Goal: Check status: Check status

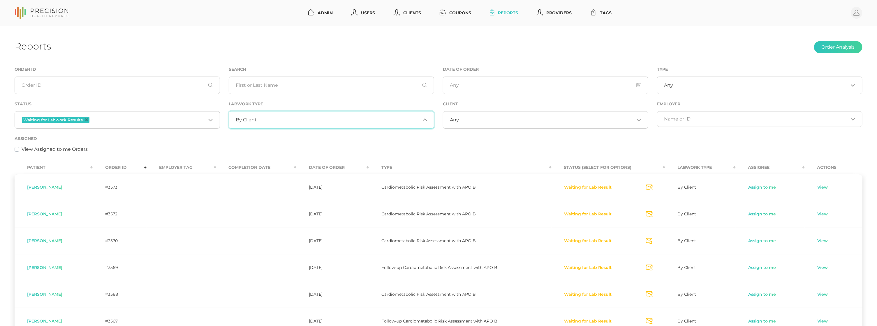
click at [243, 116] on div "By Client Loading..." at bounding box center [331, 119] width 205 height 17
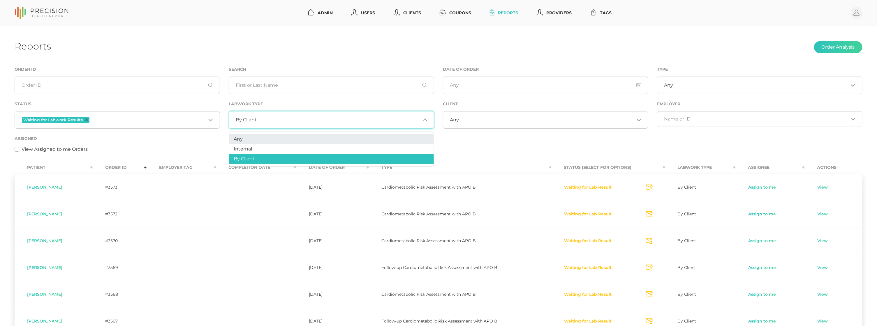
scroll to position [0, 0]
click at [244, 141] on li "Any" at bounding box center [331, 139] width 205 height 10
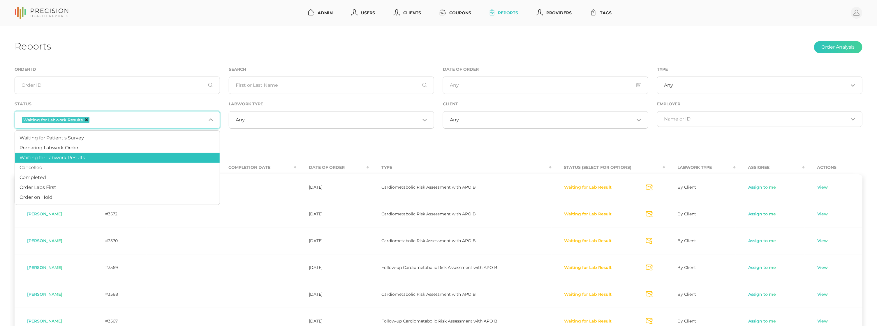
click at [86, 117] on span "Waiting for Labwork Results" at bounding box center [56, 120] width 68 height 6
click at [85, 119] on icon "Deselect Waiting for Labwork Results" at bounding box center [86, 120] width 3 height 3
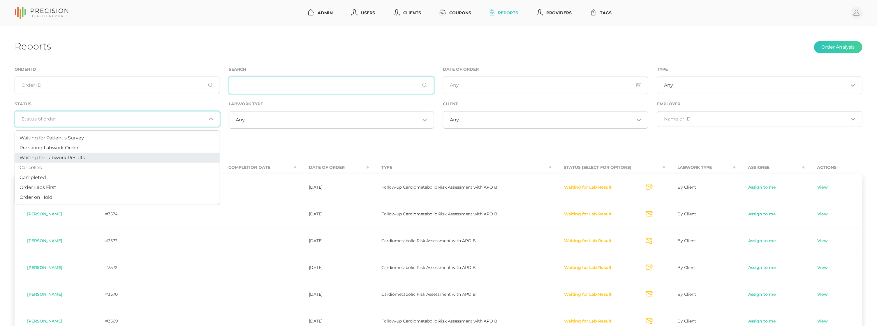
click at [258, 89] on input "text" at bounding box center [331, 85] width 205 height 17
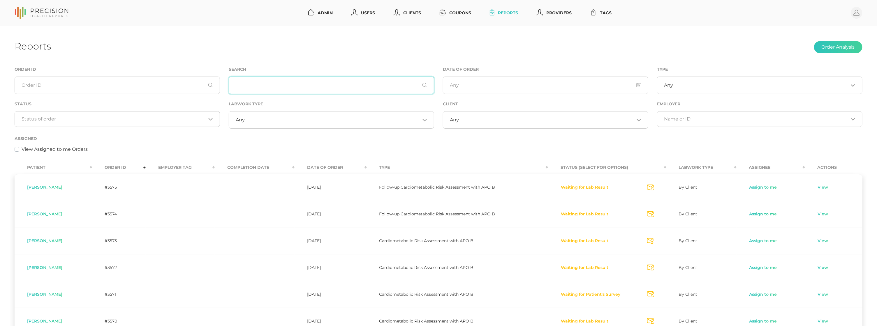
paste input "L2502245537"
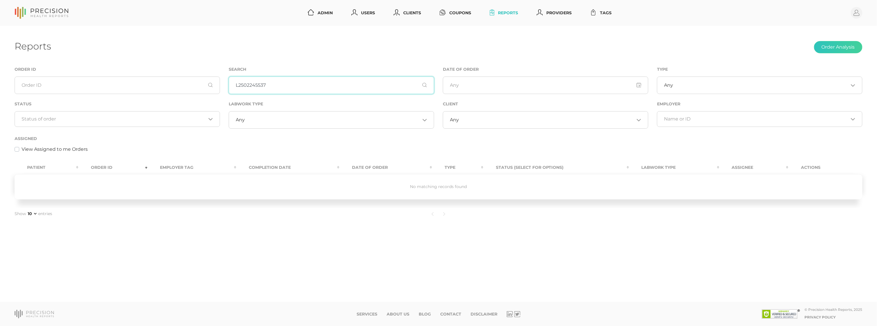
drag, startPoint x: 274, startPoint y: 86, endPoint x: 200, endPoint y: 82, distance: 73.5
click at [200, 82] on div "Order ID Search L2502245537 Date of Order Type Any Loading... Status Loading...…" at bounding box center [438, 113] width 857 height 94
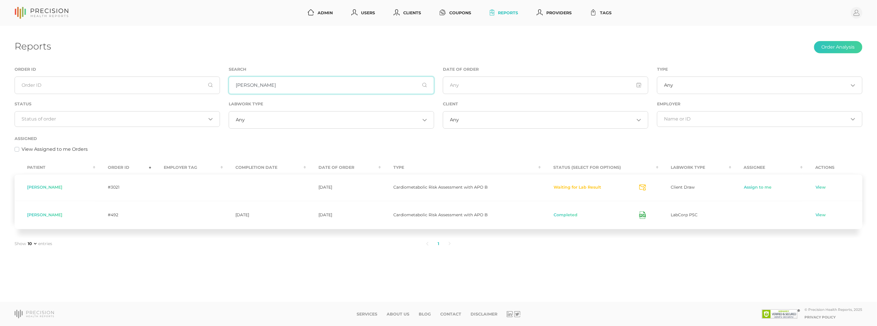
type input "[PERSON_NAME]"
click at [544, 258] on div "Reports Order Analysis Order ID Search [PERSON_NAME] Date of Order Type Any Loa…" at bounding box center [438, 164] width 877 height 277
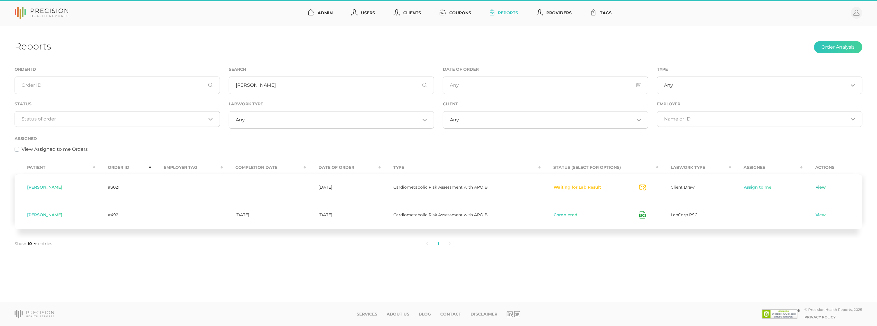
click at [820, 187] on link "View" at bounding box center [820, 188] width 11 height 6
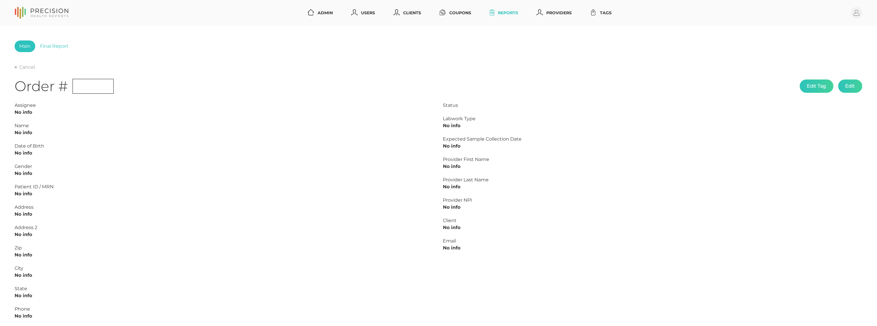
type input "L2502245537"
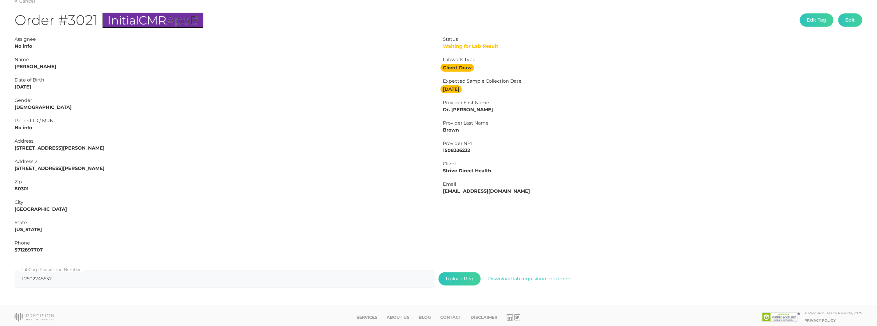
scroll to position [66, 0]
click at [512, 274] on button "Download lab requisition document" at bounding box center [530, 279] width 99 height 13
